Goal: Information Seeking & Learning: Learn about a topic

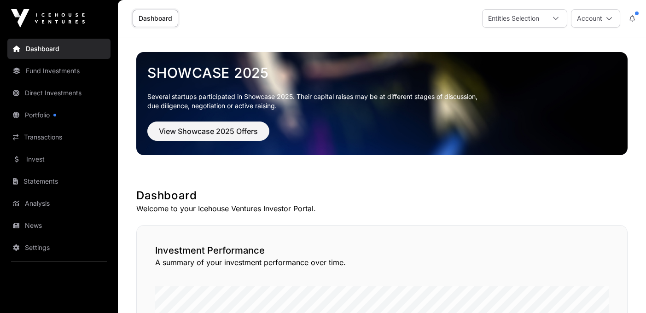
click at [152, 18] on link "Dashboard" at bounding box center [156, 19] width 46 height 18
click at [49, 70] on link "Fund Investments" at bounding box center [58, 71] width 103 height 20
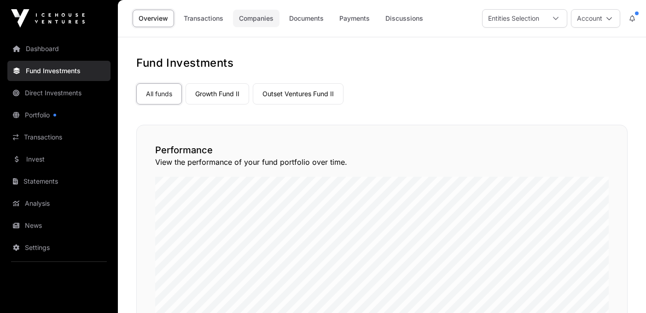
click at [259, 18] on link "Companies" at bounding box center [256, 19] width 47 height 18
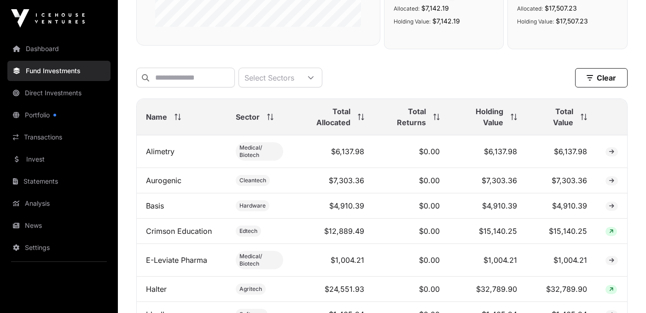
scroll to position [292, 0]
click at [197, 76] on input "text" at bounding box center [185, 78] width 99 height 20
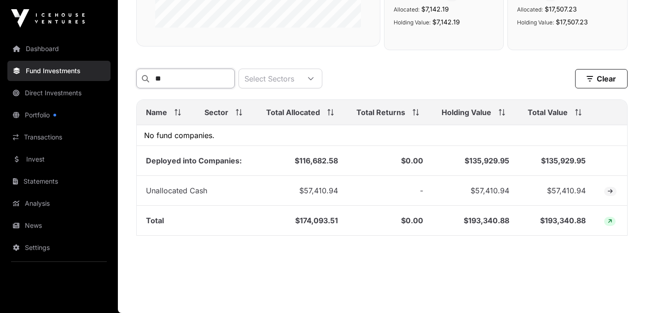
type input "***"
drag, startPoint x: 187, startPoint y: 77, endPoint x: 114, endPoint y: 79, distance: 73.3
click at [136, 79] on input "***" at bounding box center [185, 79] width 99 height 20
type input "*"
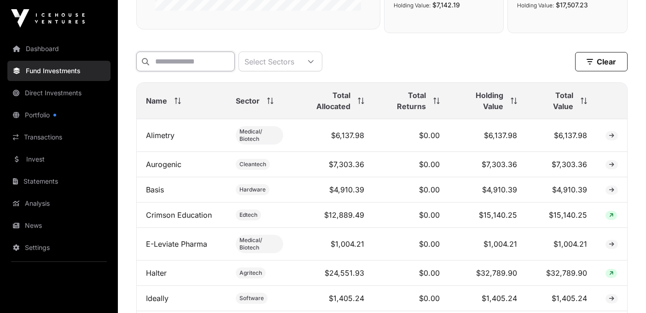
scroll to position [314, 0]
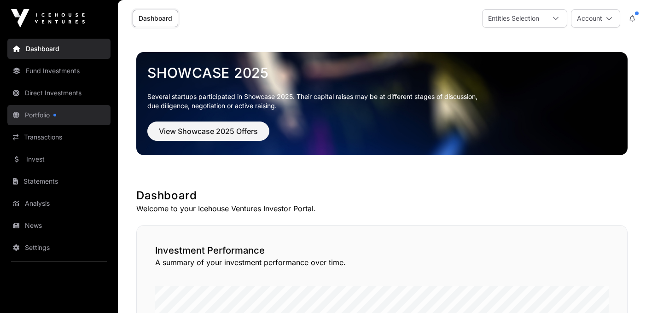
click at [33, 115] on link "Portfolio" at bounding box center [58, 115] width 103 height 20
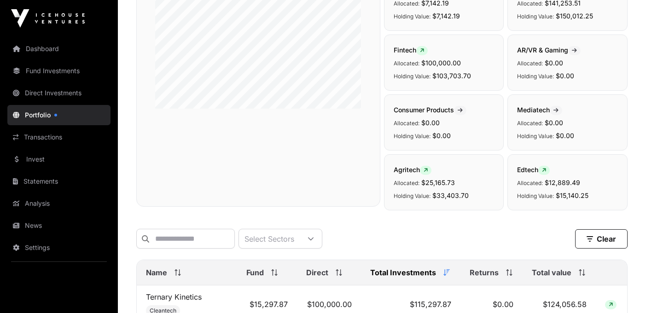
scroll to position [163, 0]
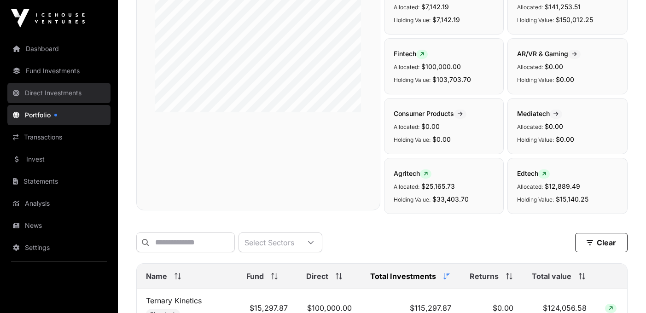
click at [74, 94] on link "Direct Investments" at bounding box center [58, 93] width 103 height 20
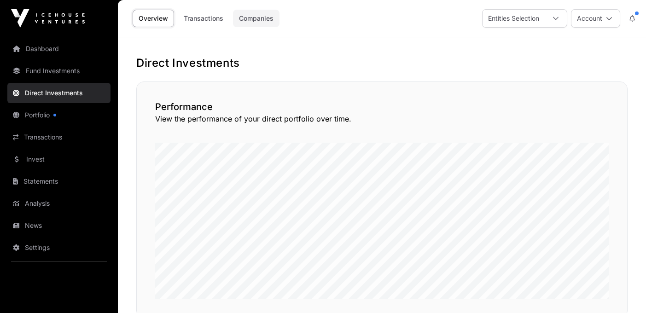
click at [253, 18] on link "Companies" at bounding box center [256, 19] width 47 height 18
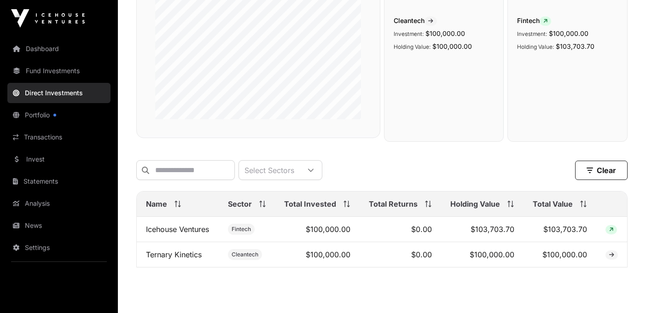
scroll to position [189, 0]
